Goal: Task Accomplishment & Management: Use online tool/utility

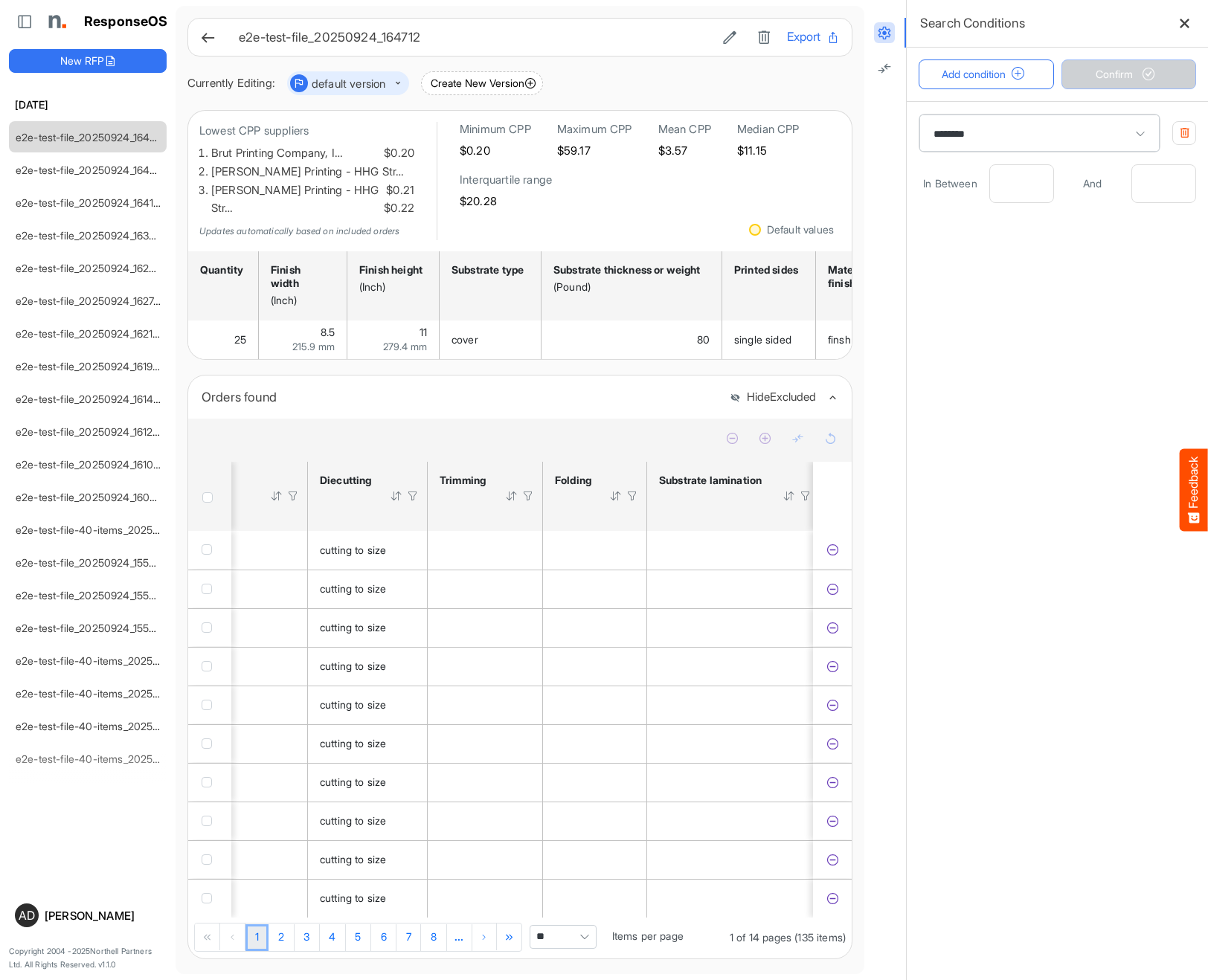
scroll to position [0, 954]
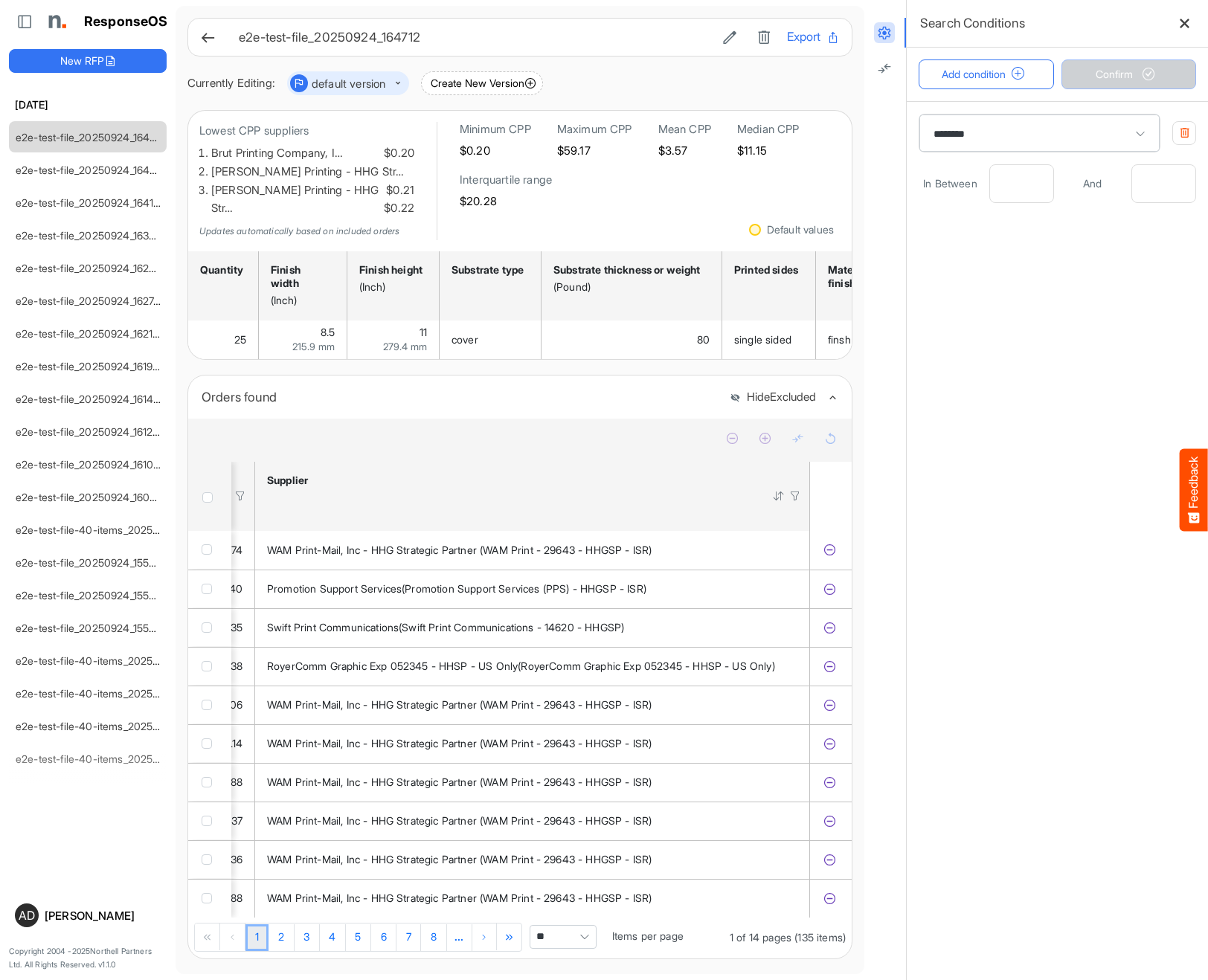
click at [781, 490] on div at bounding box center [779, 496] width 13 height 13
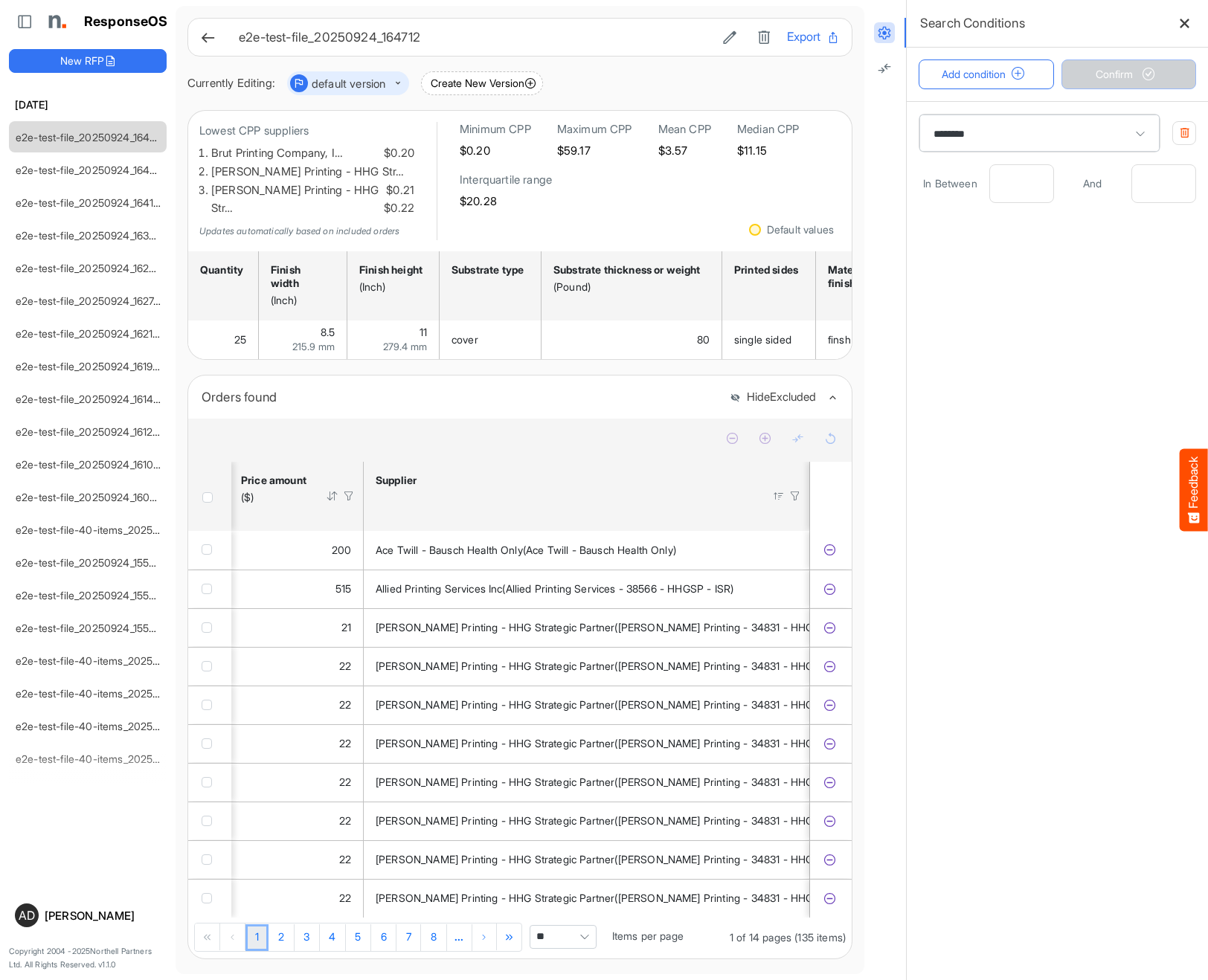
click at [781, 490] on div at bounding box center [779, 496] width 13 height 13
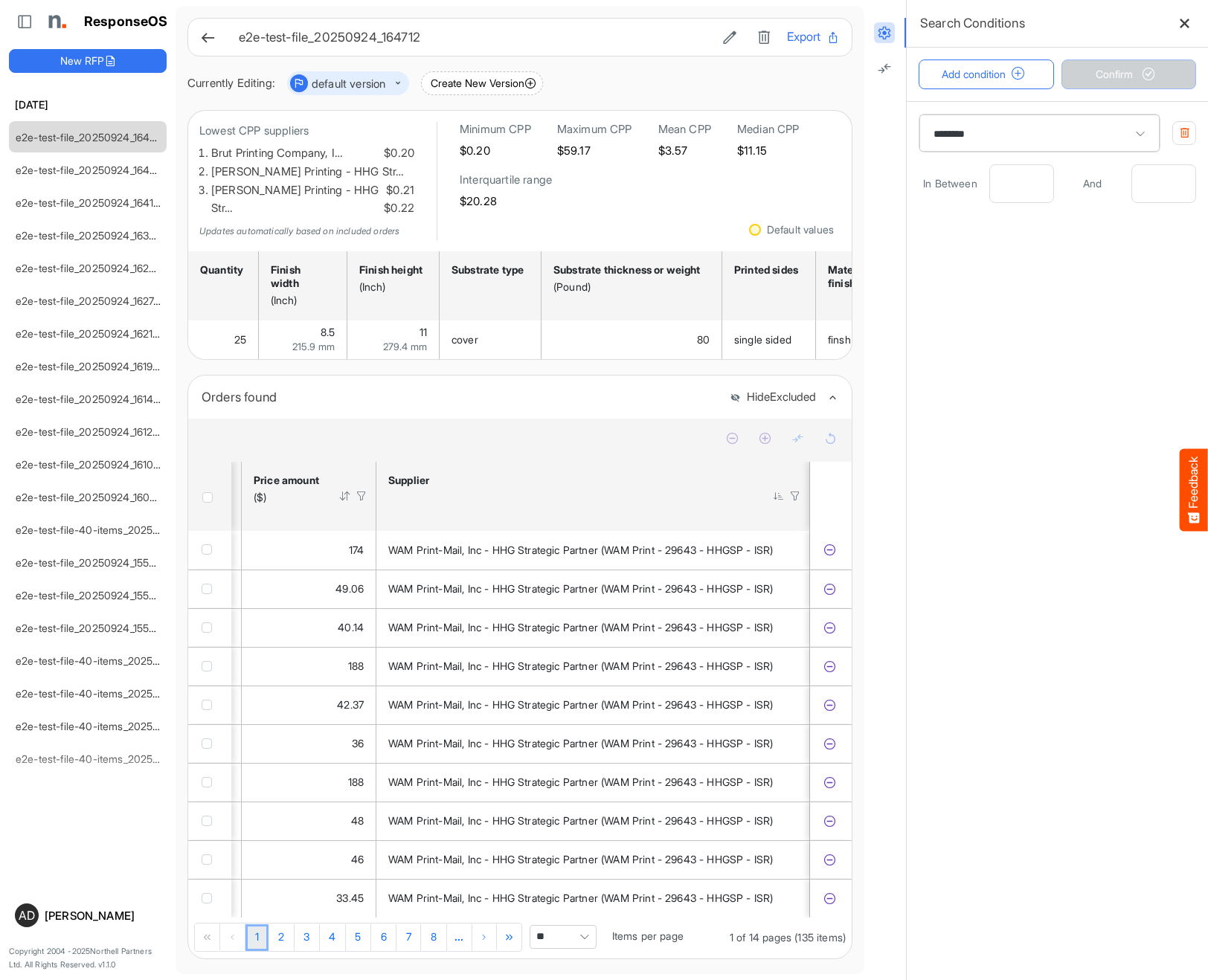
click at [781, 490] on div at bounding box center [779, 496] width 13 height 13
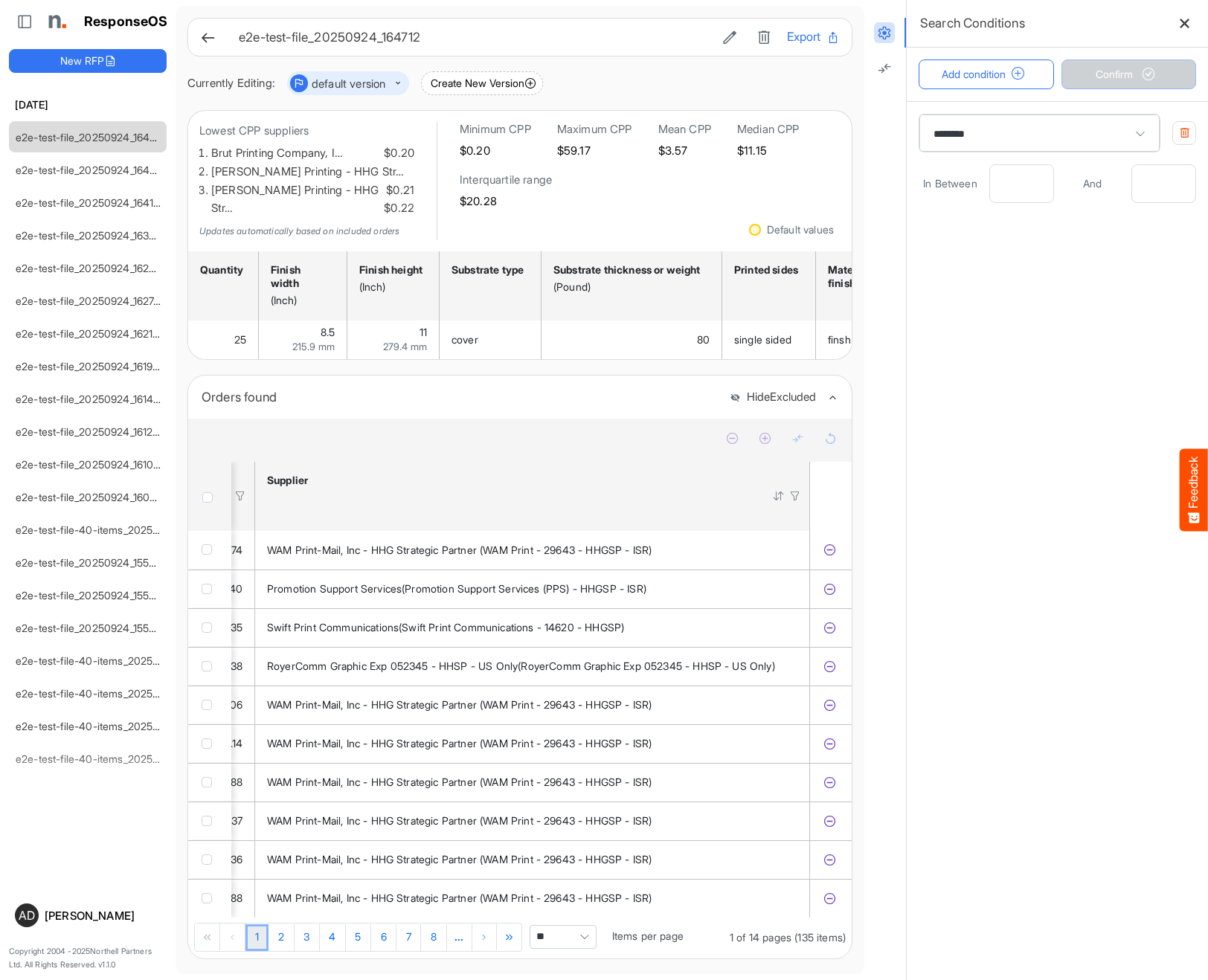
click at [798, 490] on div at bounding box center [795, 496] width 13 height 13
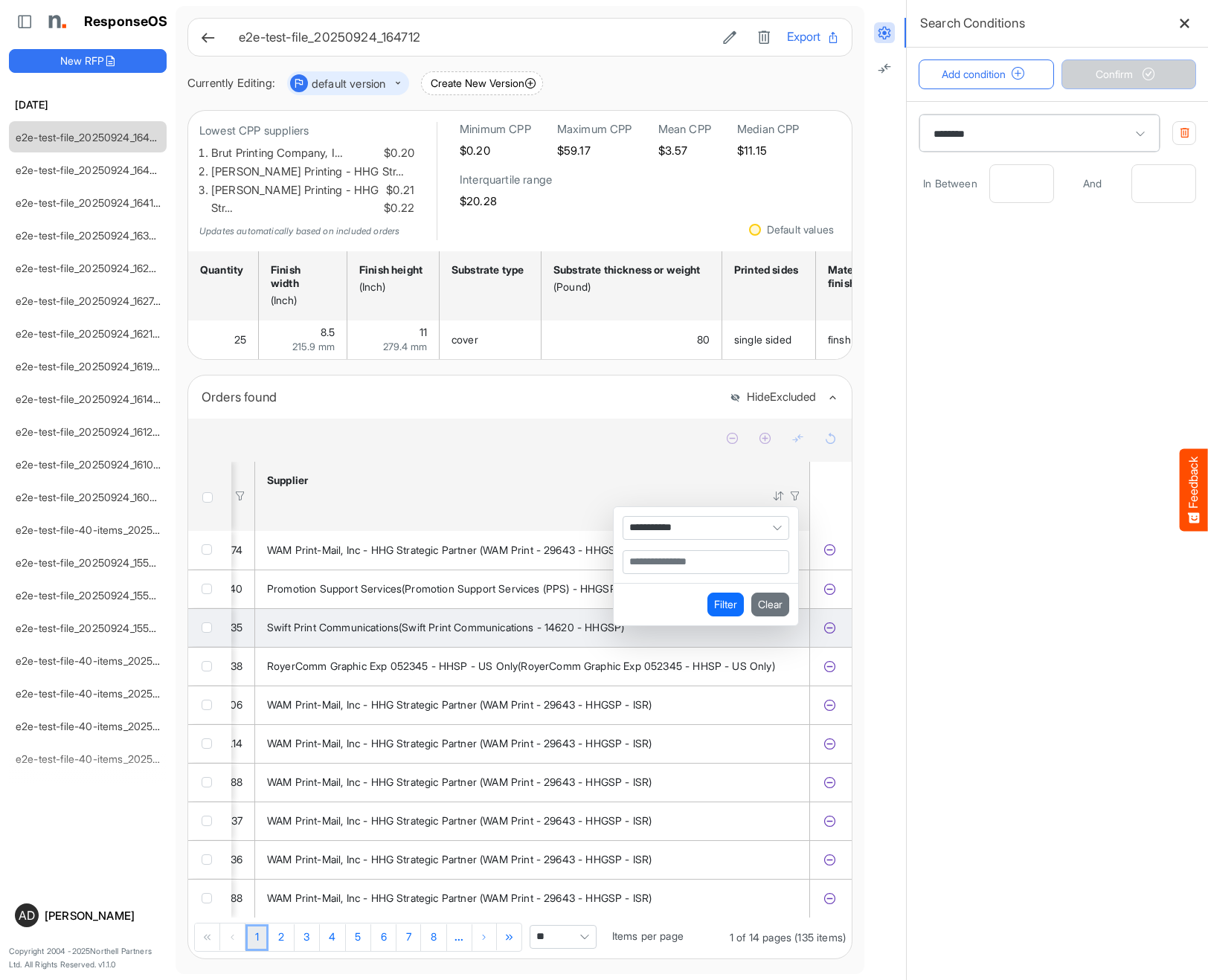
click at [538, 621] on span "Swift Print Communications(Swift Print Communications - 14620 - HHGSP)" at bounding box center [445, 628] width 357 height 13
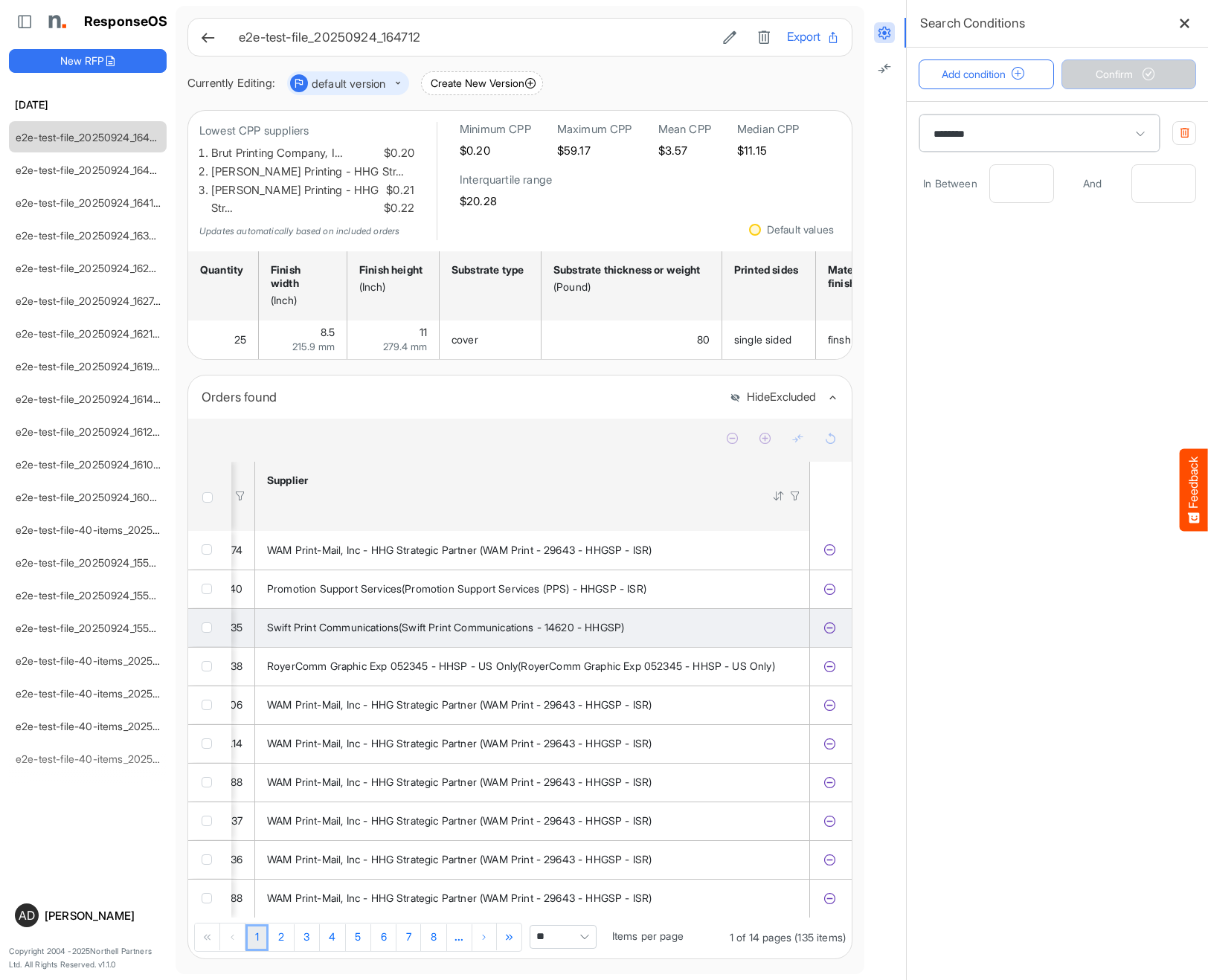
click at [538, 621] on span "Swift Print Communications(Swift Print Communications - 14620 - HHGSP)" at bounding box center [445, 628] width 357 height 13
copy tr "Swift Print Communications(Swift Print Communications - 14620 - HHGSP)"
click at [208, 44] on icon at bounding box center [207, 37] width 16 height 16
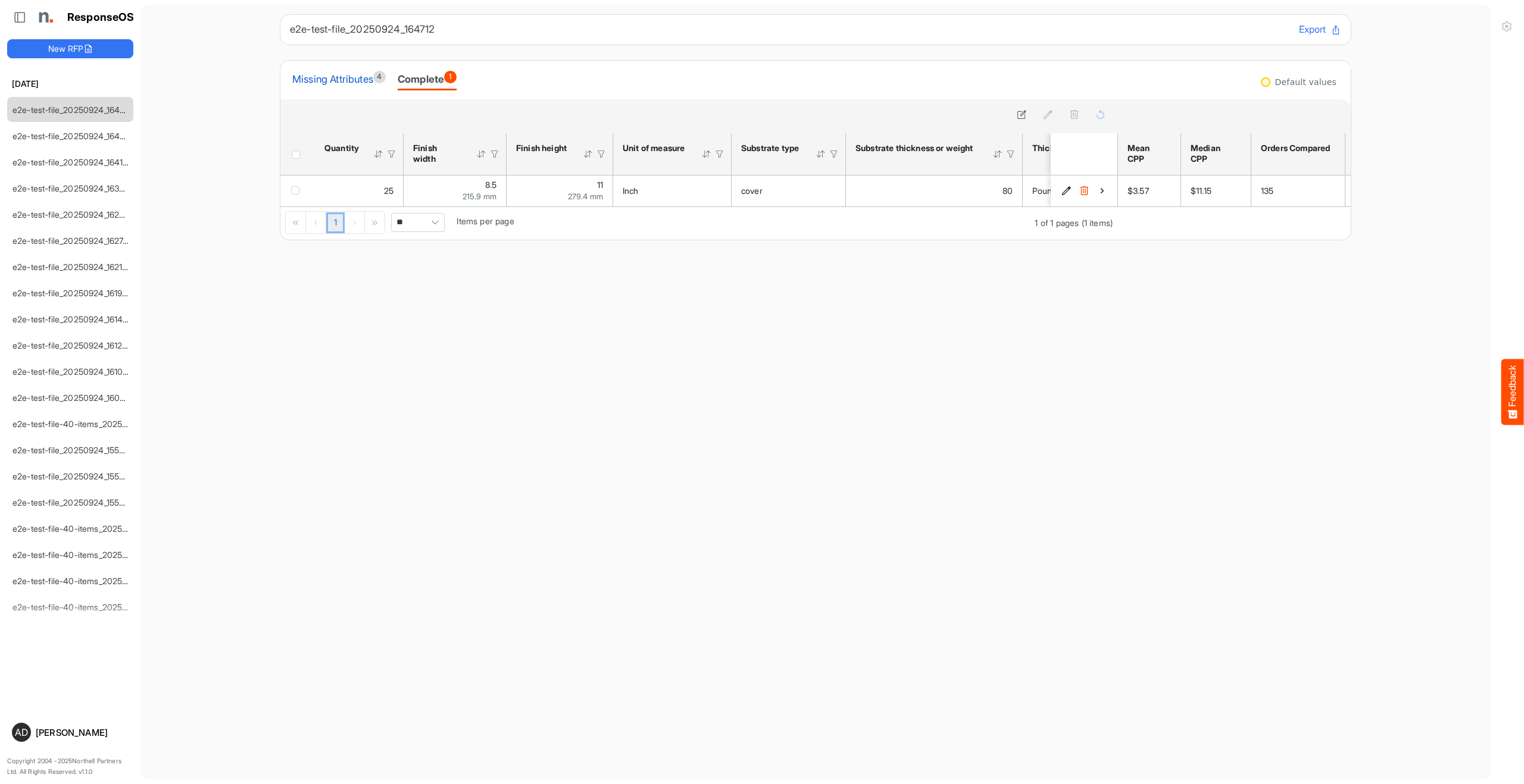
click at [349, 88] on div "Missing Attributes 4" at bounding box center [339, 80] width 94 height 19
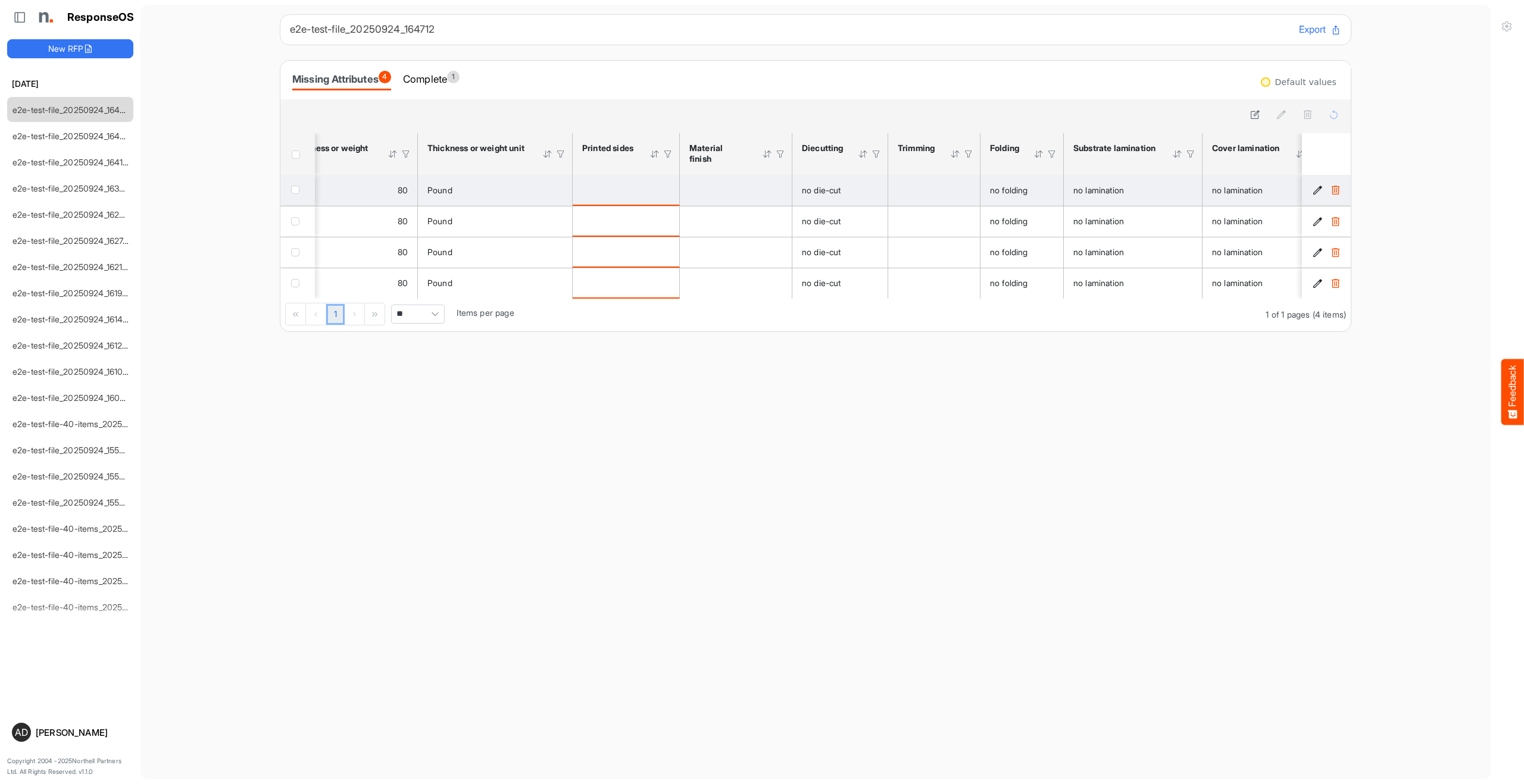
scroll to position [0, 676]
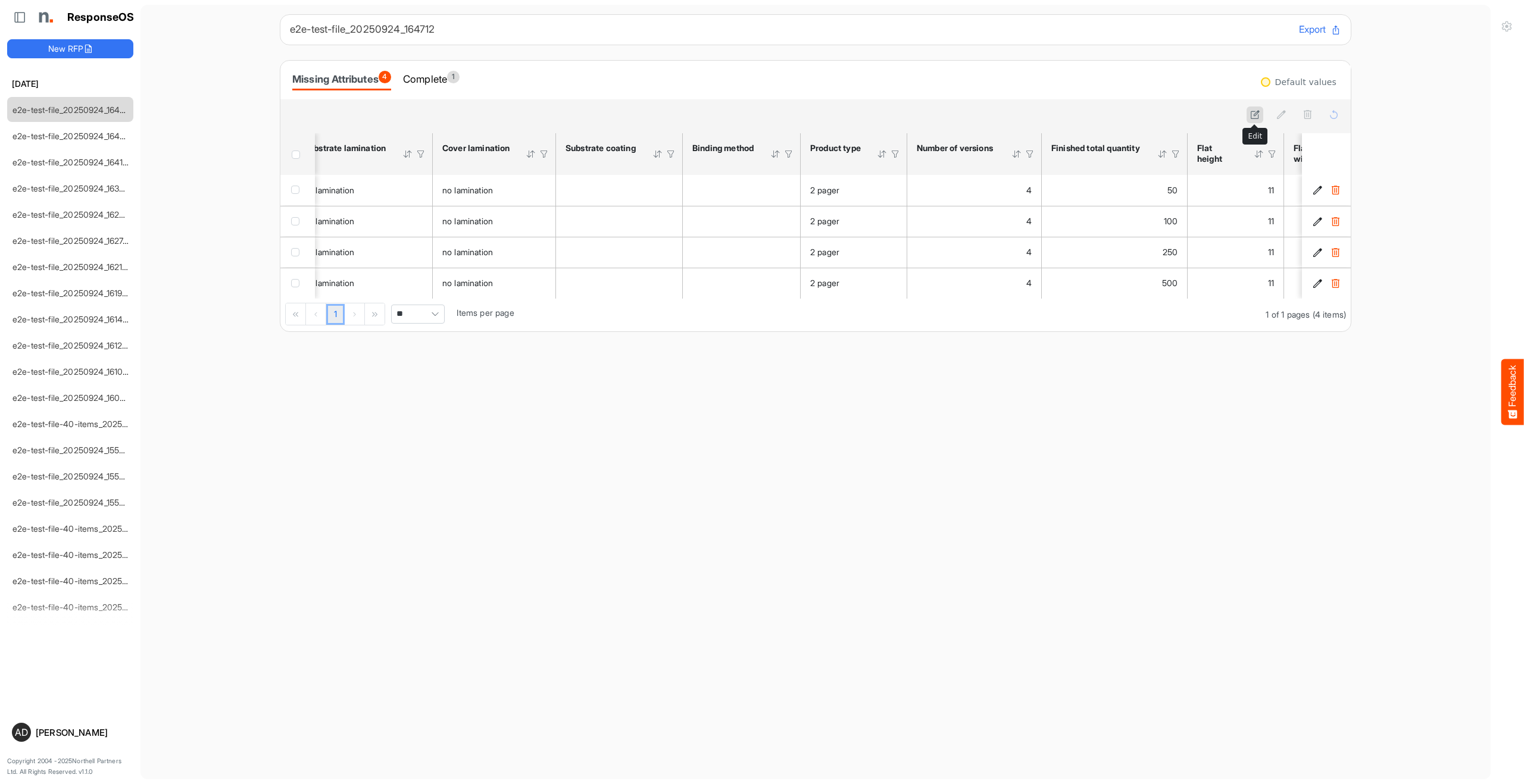
click at [966, 113] on icon at bounding box center [1256, 114] width 10 height 10
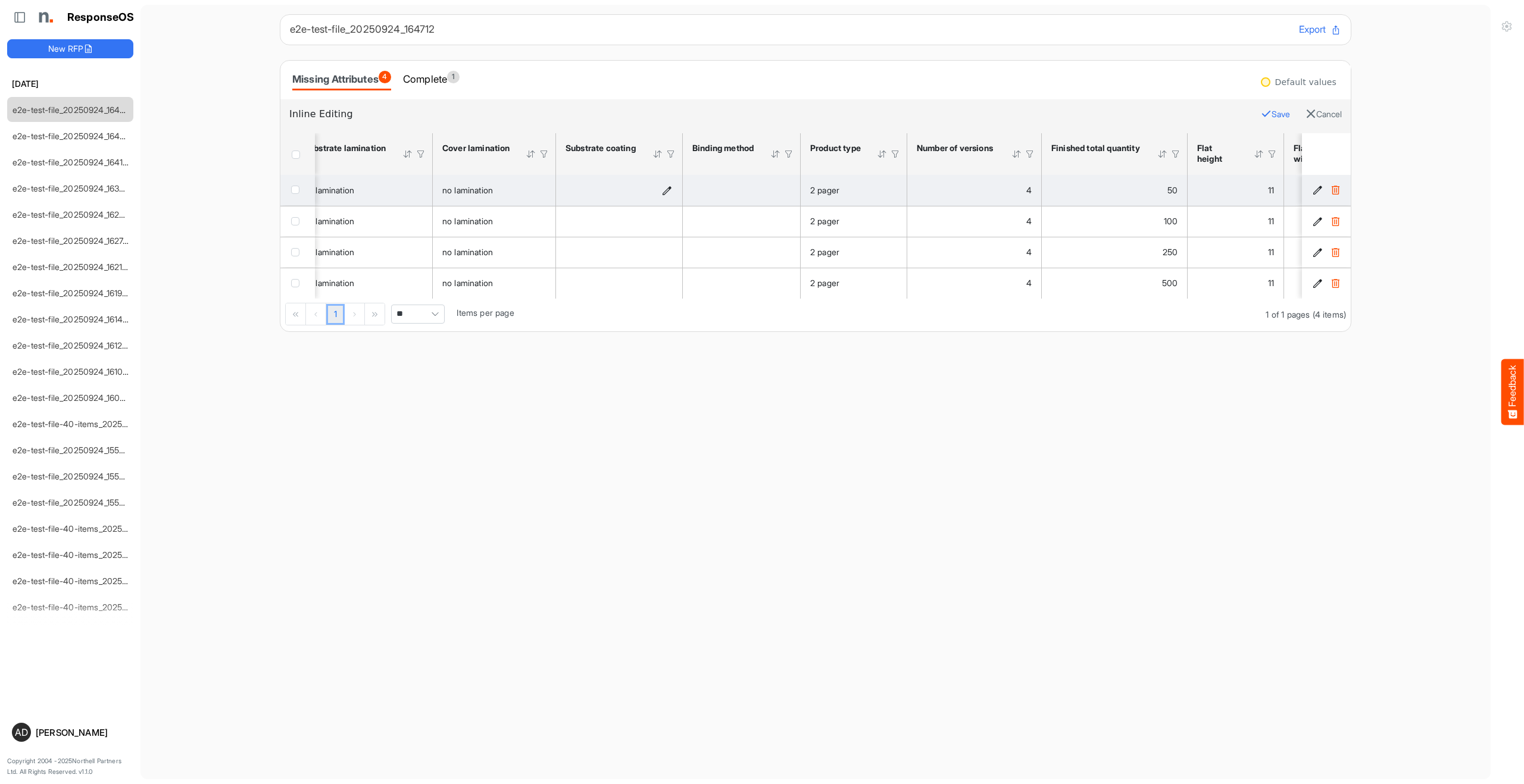
click at [669, 187] on icon "is template cell Column Header httpsnorthellcomontologiesmapping-rulesmanufactu…" at bounding box center [667, 190] width 10 height 10
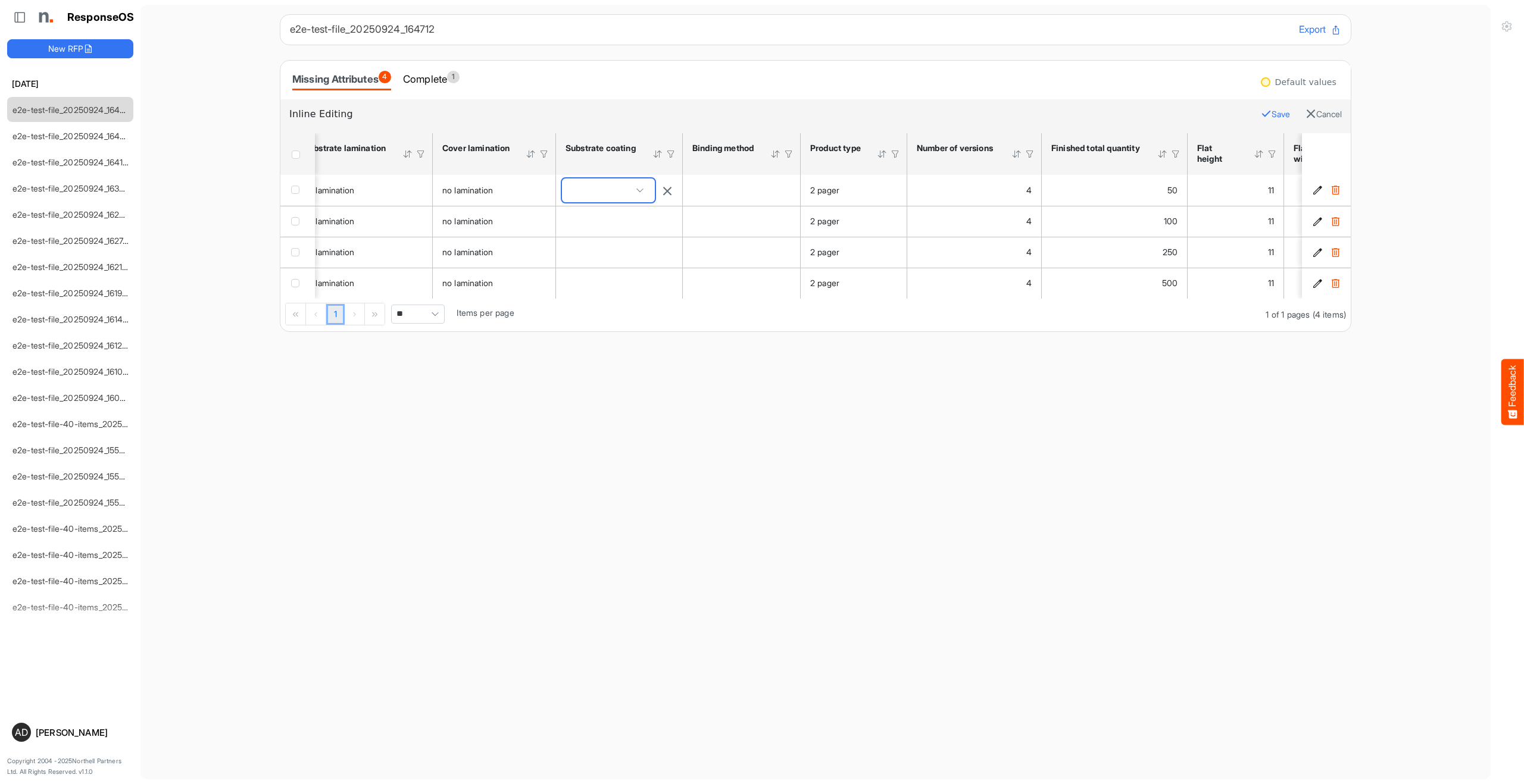
click at [630, 193] on span at bounding box center [608, 190] width 93 height 24
click at [672, 363] on main "e2e-test-file_20250924_164712 Export Missing Attributes 4 Complete 1 Default va…" at bounding box center [816, 392] width 1350 height 775
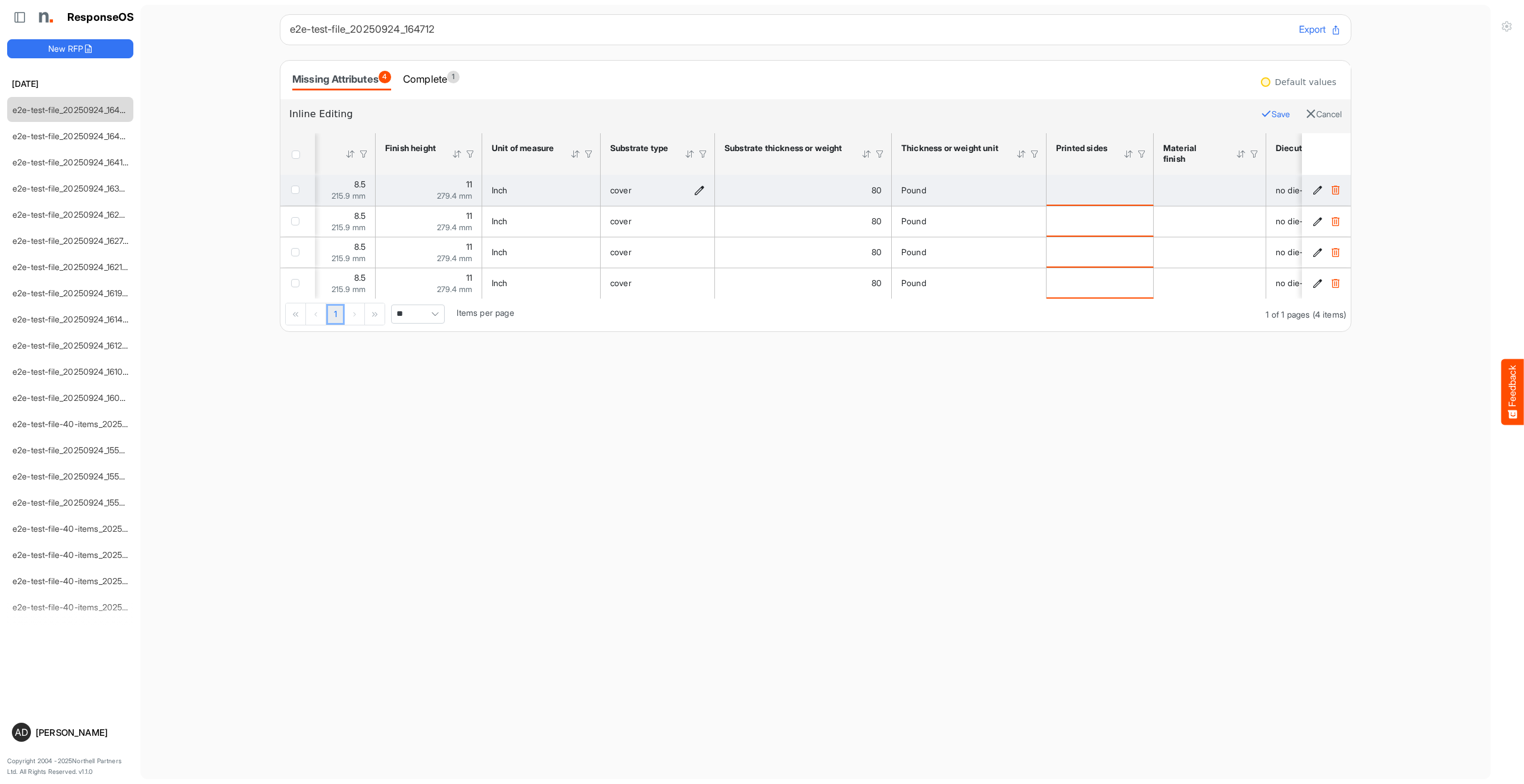
click at [700, 184] on div "cover" at bounding box center [657, 190] width 94 height 13
click at [700, 187] on icon "cover is template cell Column Header httpsnorthellcomontologiesmapping-rulesmat…" at bounding box center [700, 190] width 10 height 10
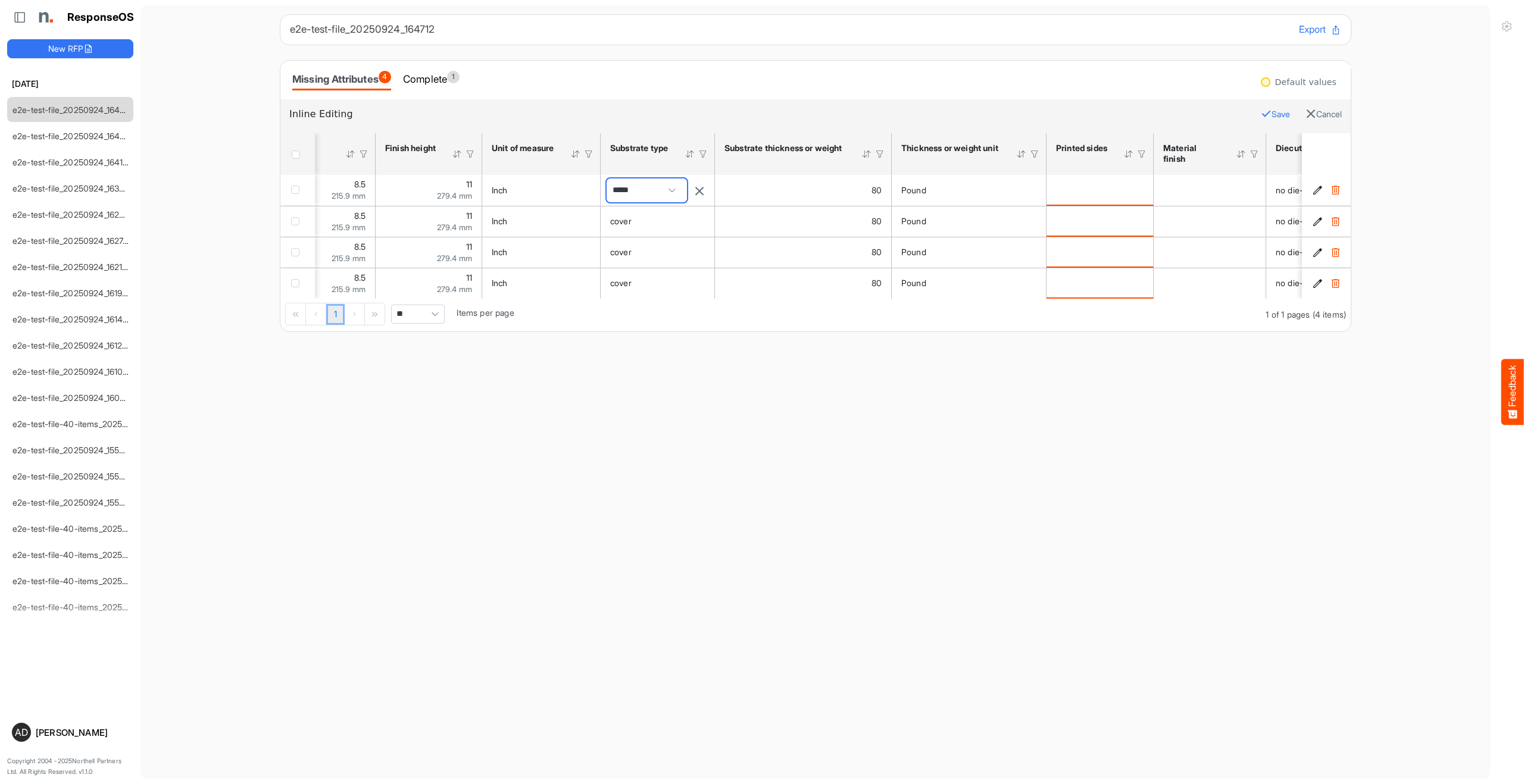
click at [654, 194] on span "*****" at bounding box center [647, 190] width 80 height 24
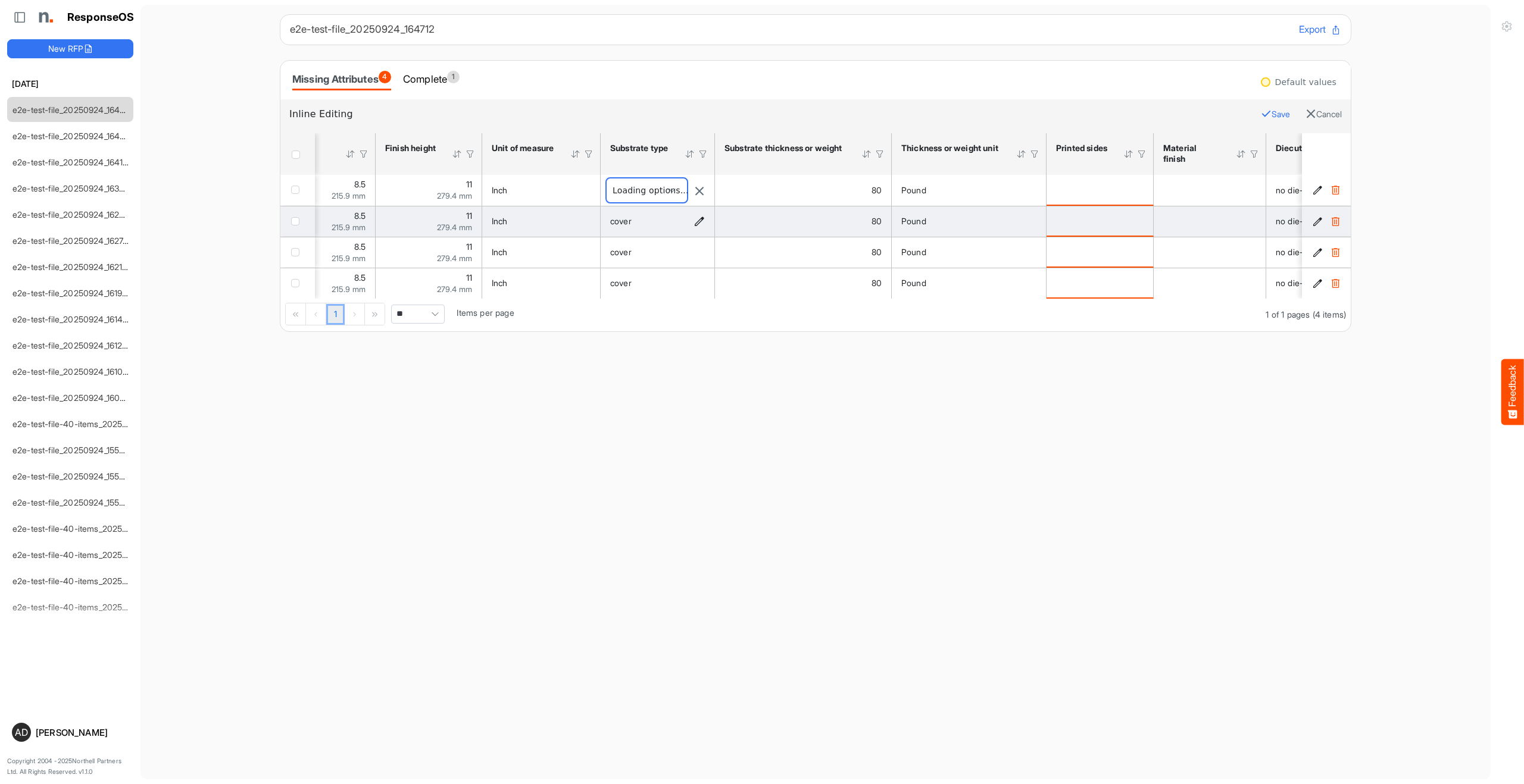
type input "*****"
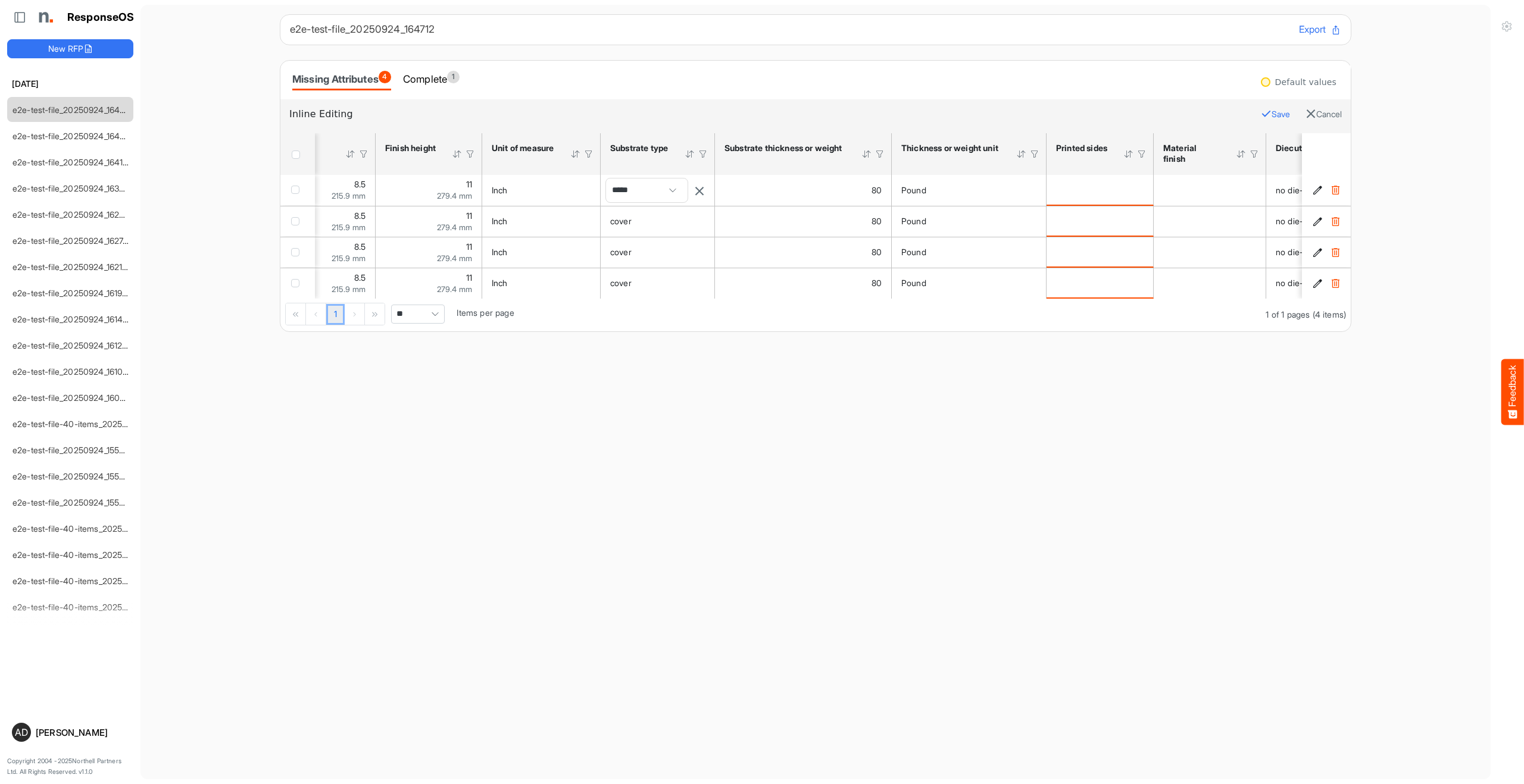
click at [749, 343] on main "e2e-test-file_20250924_164712 Export Missing Attributes 4 Complete 1 Default va…" at bounding box center [816, 392] width 1350 height 775
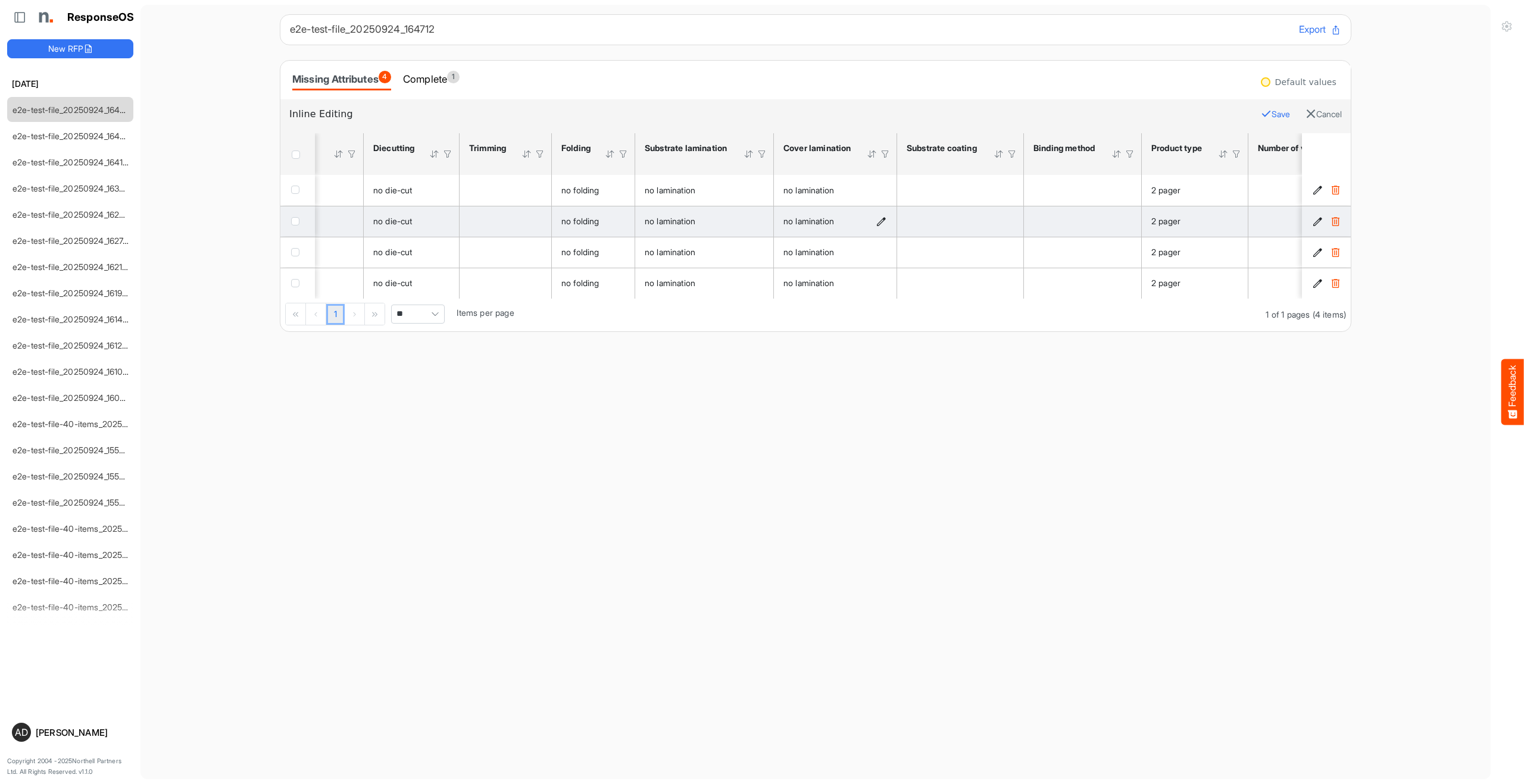
click at [876, 217] on icon "no lamination is template cell Column Header httpsnorthellcomontologiesmapping-…" at bounding box center [882, 221] width 10 height 10
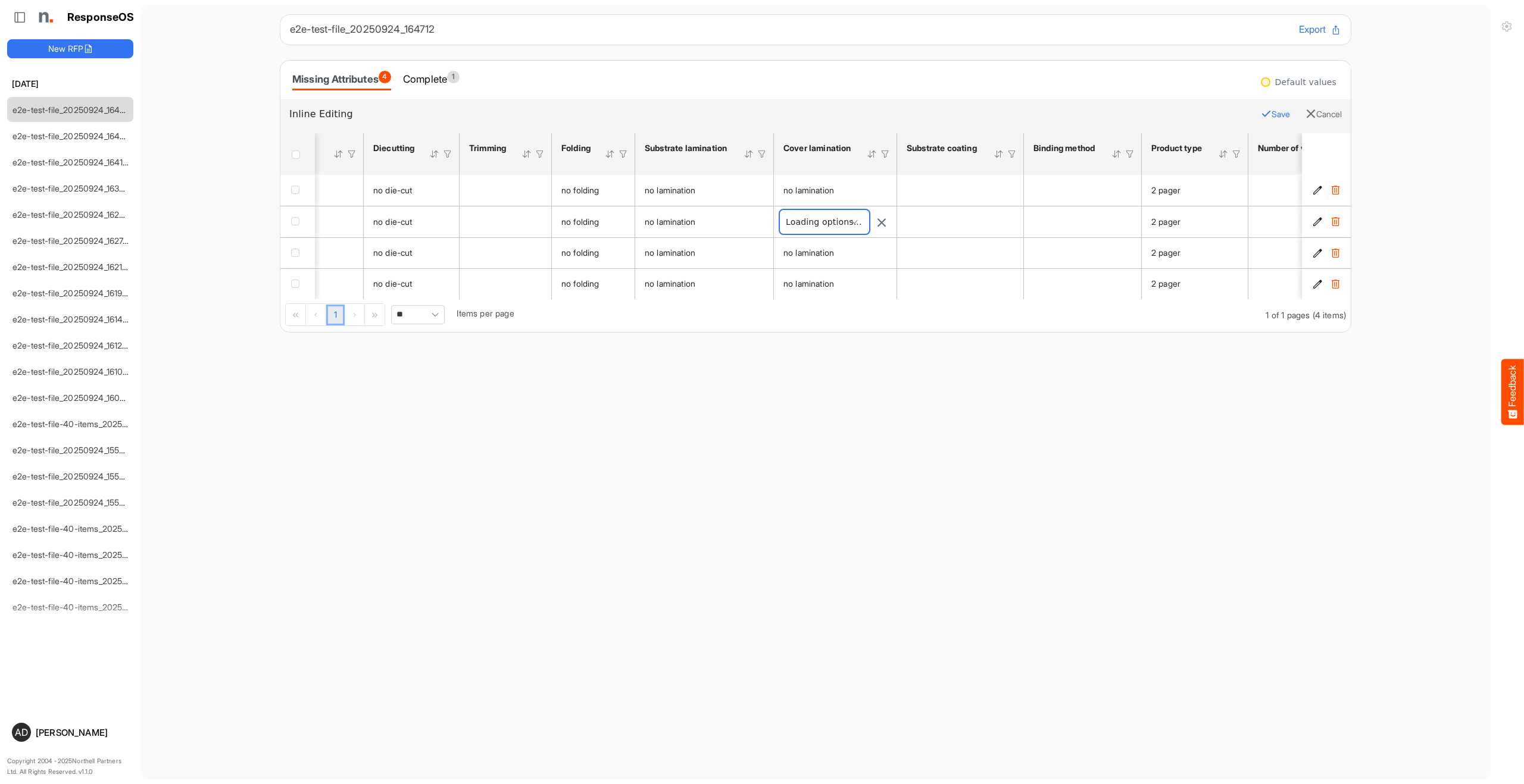
click at [833, 213] on span "**********" at bounding box center [824, 222] width 89 height 24
type input "**********"
click at [749, 340] on main "e2e-test-file_20250924_164712 Export Missing Attributes 4 Complete 1 Default va…" at bounding box center [816, 392] width 1350 height 775
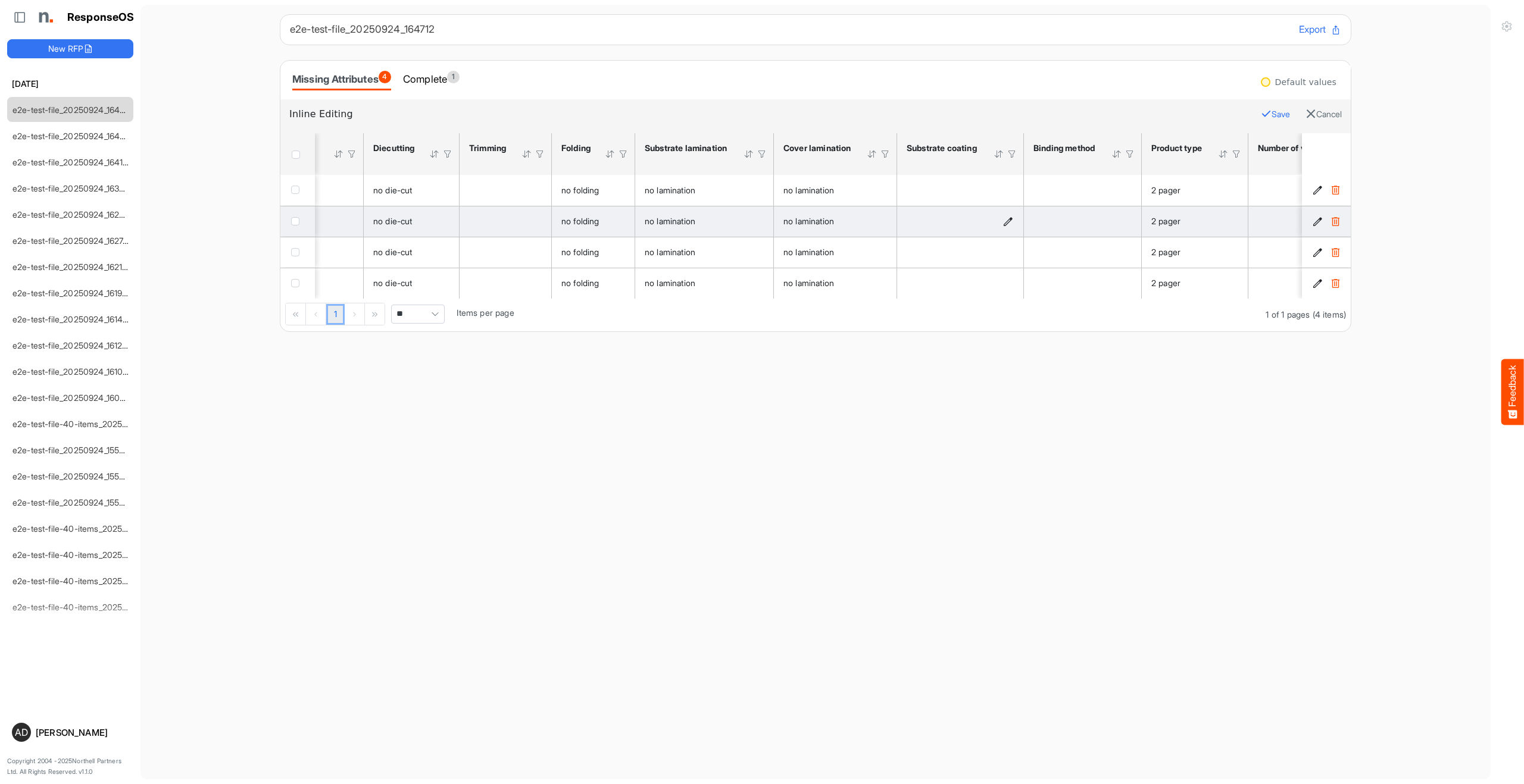
click at [966, 216] on icon "is template cell Column Header httpsnorthellcomontologiesmapping-rulesmanufactu…" at bounding box center [1008, 221] width 10 height 10
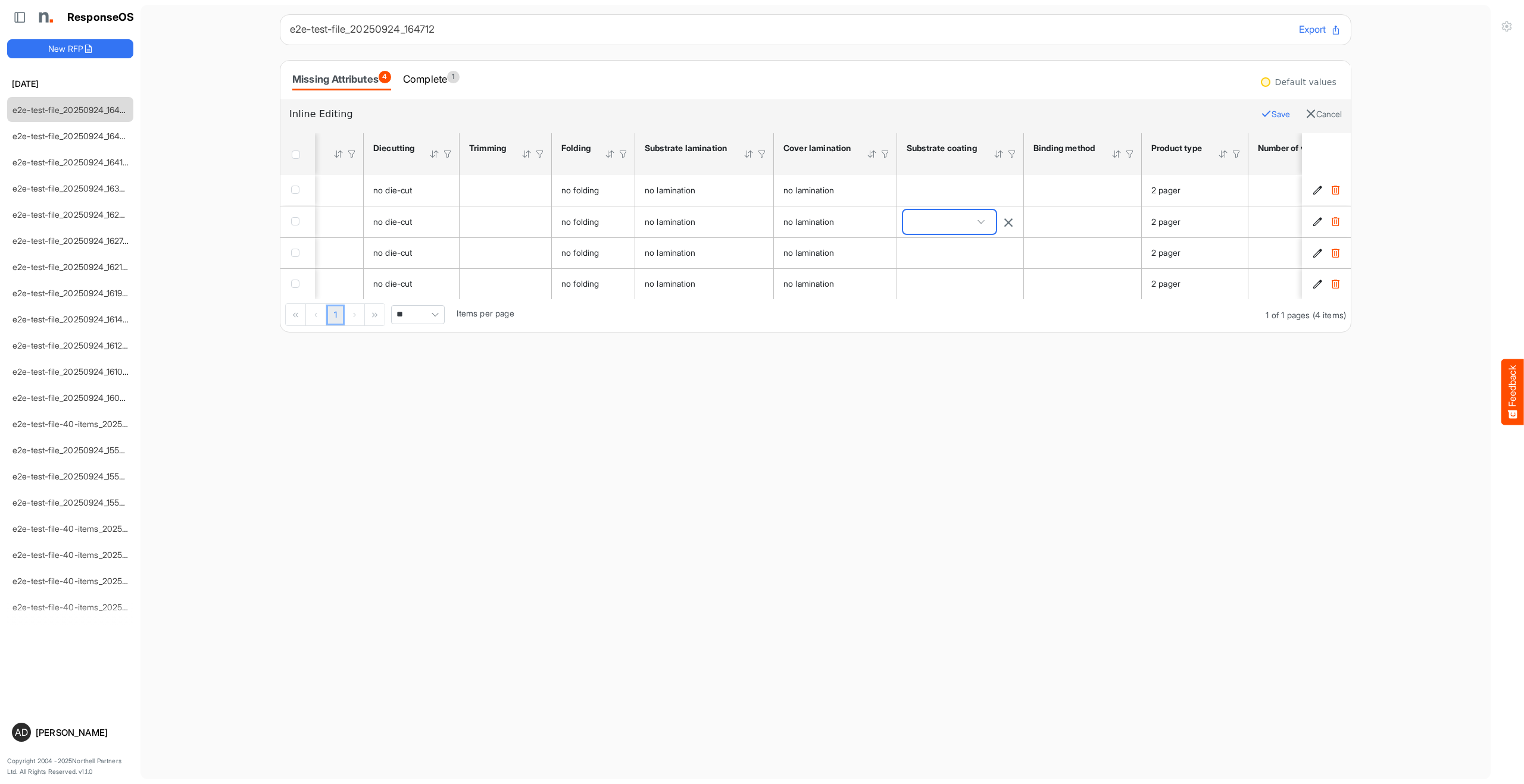
click at [966, 219] on span at bounding box center [949, 222] width 93 height 24
click at [966, 357] on main "e2e-test-file_20250924_164712 Export Missing Attributes 4 Complete 1 Default va…" at bounding box center [816, 392] width 1350 height 775
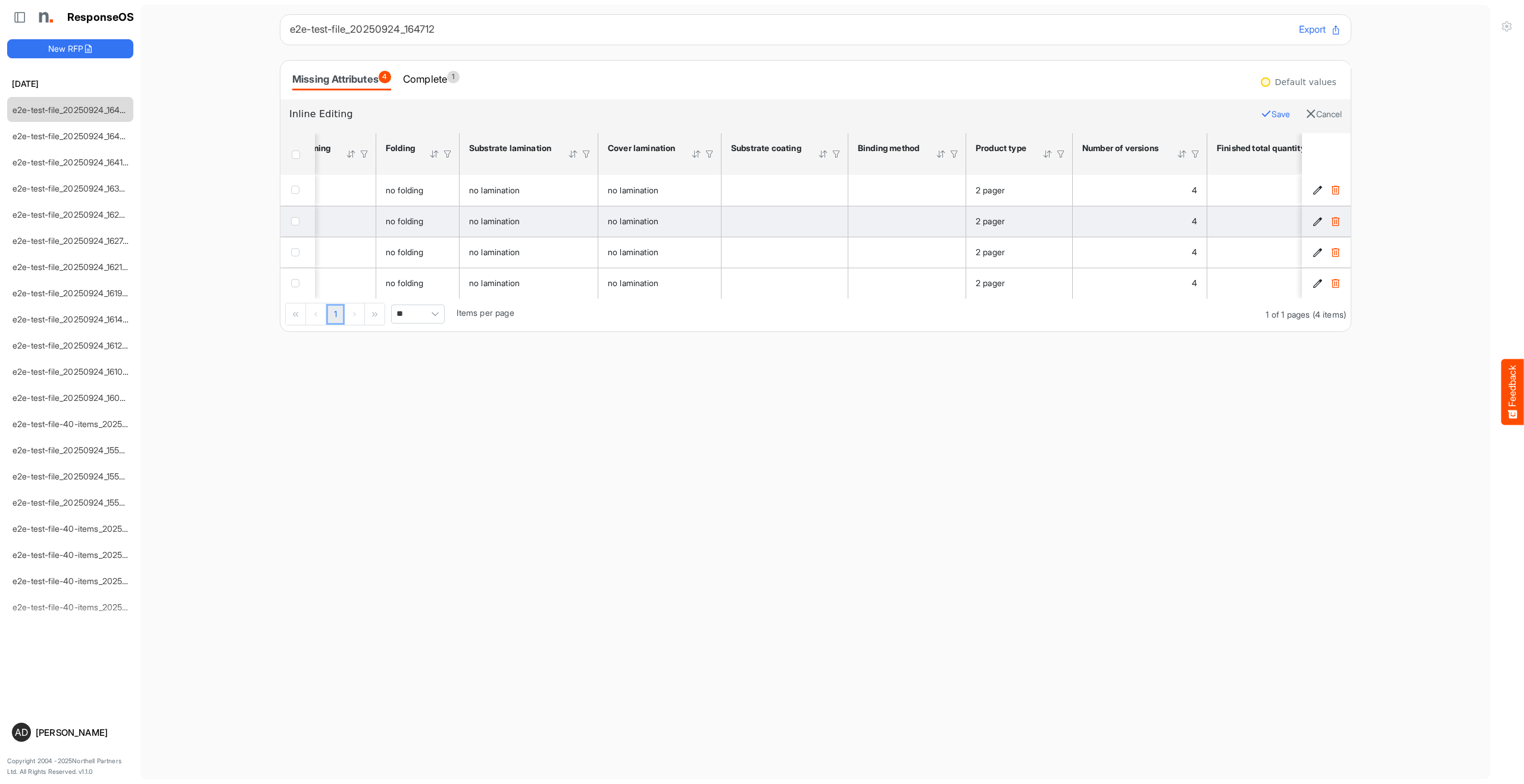
scroll to position [0, 1584]
